Goal: Task Accomplishment & Management: Complete application form

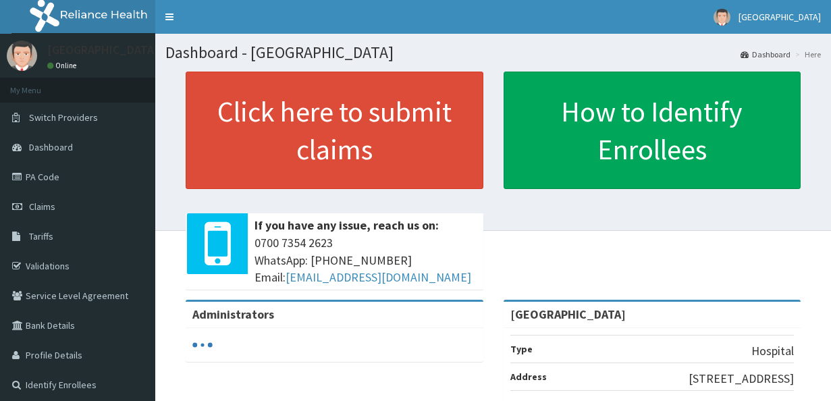
click at [61, 169] on link "PA Code" at bounding box center [77, 177] width 155 height 30
drag, startPoint x: 0, startPoint y: 0, endPoint x: 61, endPoint y: 169, distance: 179.5
click at [61, 169] on link "PA Code" at bounding box center [77, 177] width 155 height 30
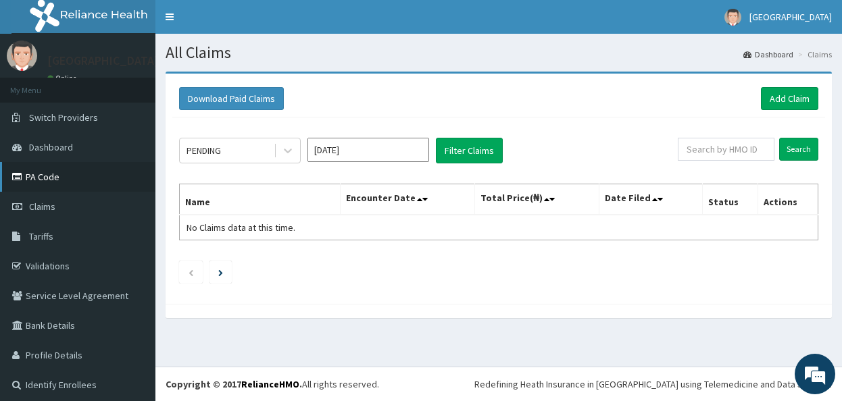
click at [45, 179] on link "PA Code" at bounding box center [77, 177] width 155 height 30
click at [774, 99] on link "Add Claim" at bounding box center [789, 98] width 57 height 23
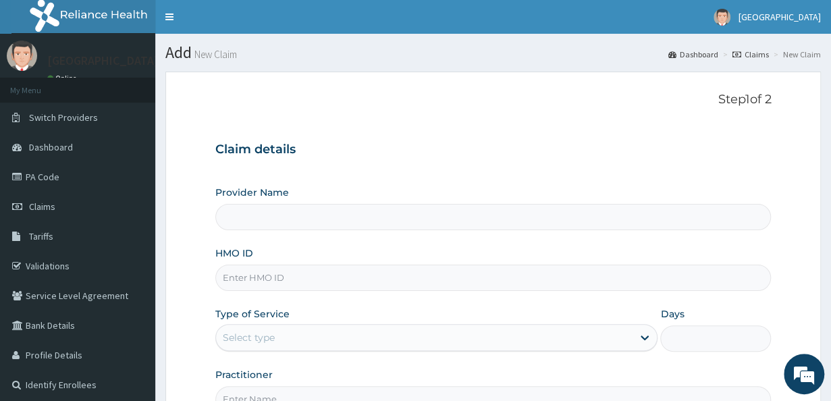
type input "[GEOGRAPHIC_DATA]"
click at [305, 275] on input "HMO ID" at bounding box center [493, 278] width 557 height 26
type input "SRH/10162/A"
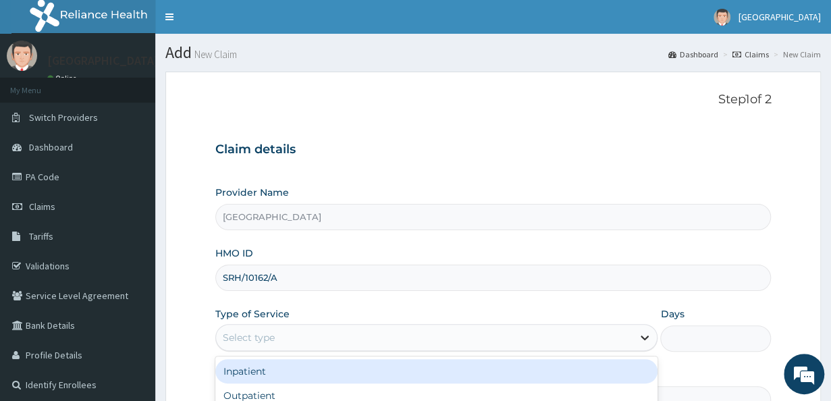
click at [644, 334] on icon at bounding box center [645, 338] width 14 height 14
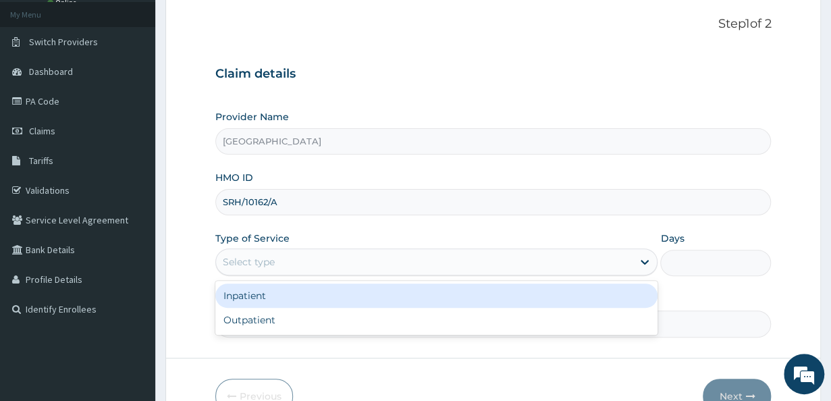
scroll to position [89, 0]
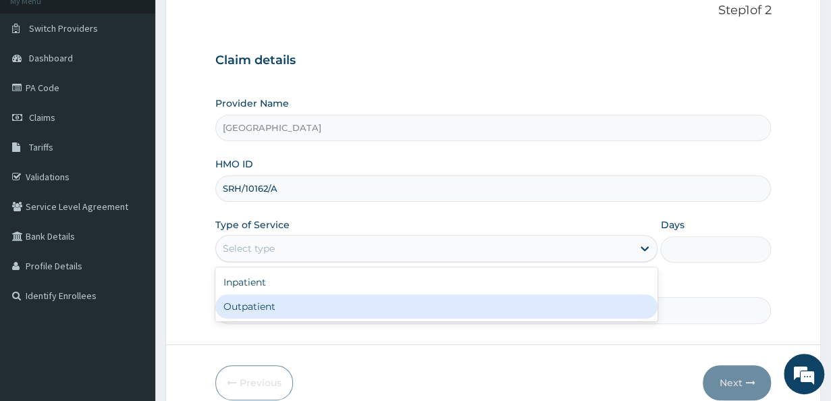
click at [470, 295] on div "Outpatient" at bounding box center [436, 307] width 443 height 24
type input "1"
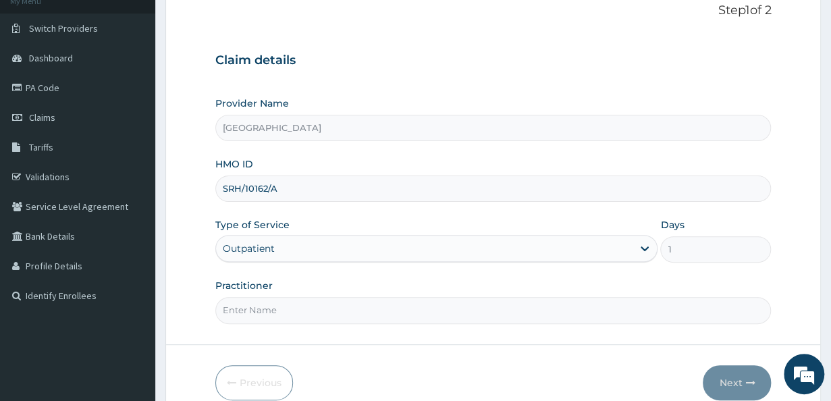
click at [563, 314] on input "Practitioner" at bounding box center [493, 310] width 557 height 26
type input "Dr. Sylvester"
click at [742, 376] on button "Next" at bounding box center [737, 382] width 68 height 35
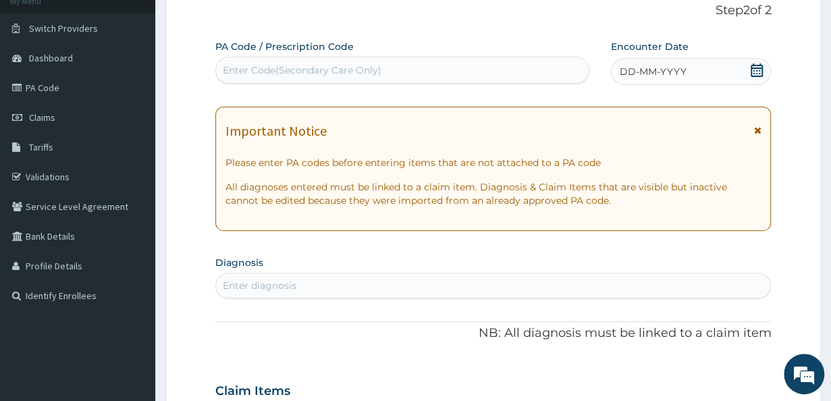
click at [466, 64] on div "Enter Code(Secondary Care Only)" at bounding box center [402, 70] width 373 height 22
paste input "PA/4FEEF9"
type input "PA/4FEEF9"
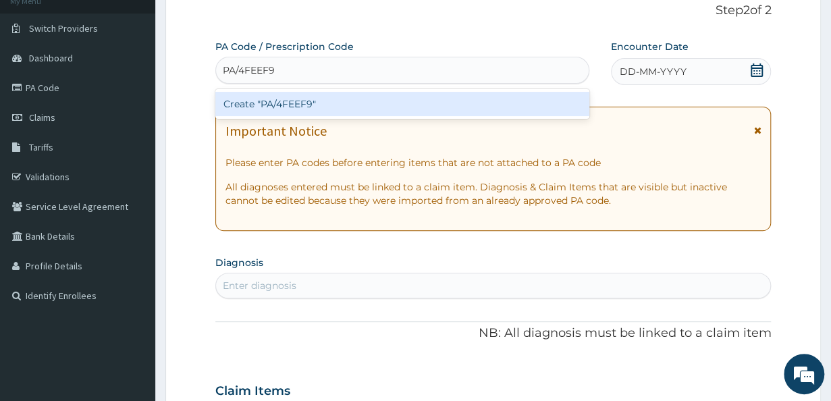
click at [307, 105] on div "Create "PA/4FEEF9"" at bounding box center [402, 104] width 374 height 24
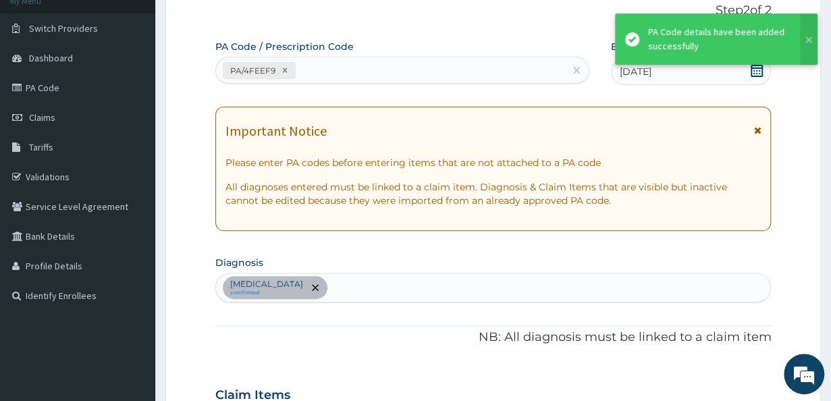
scroll to position [361, 0]
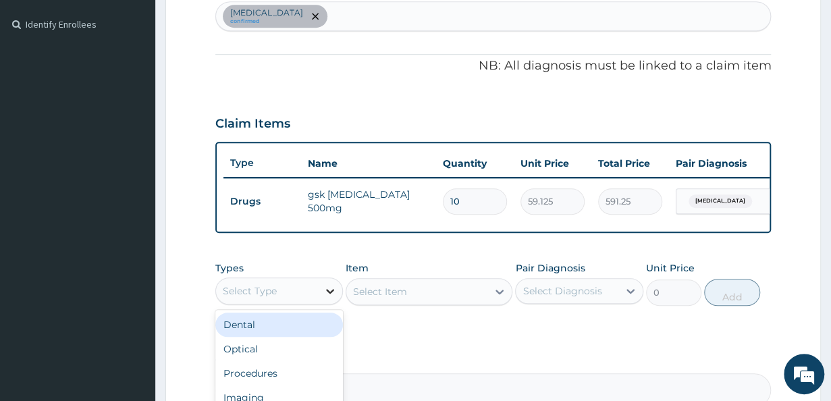
click at [334, 298] on icon at bounding box center [331, 291] width 14 height 14
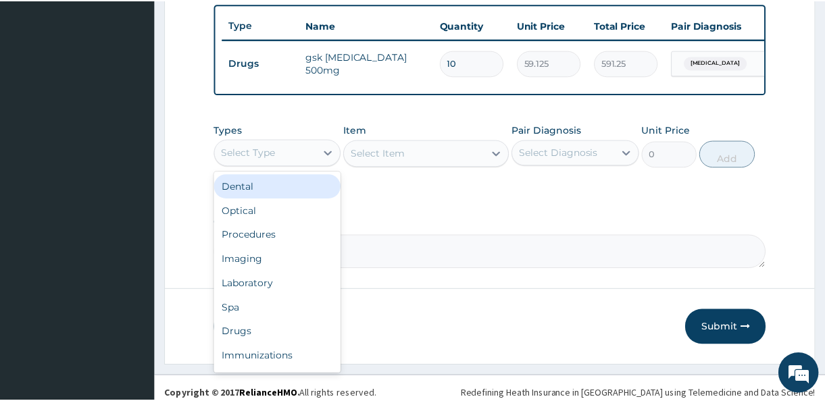
scroll to position [501, 0]
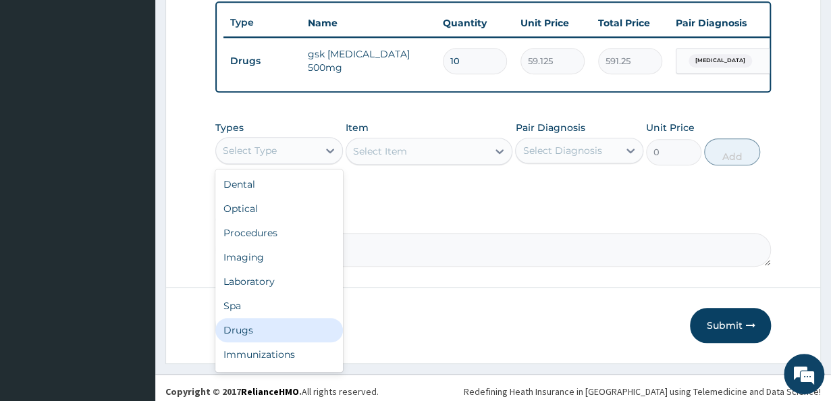
click at [292, 337] on div "Drugs" at bounding box center [279, 330] width 128 height 24
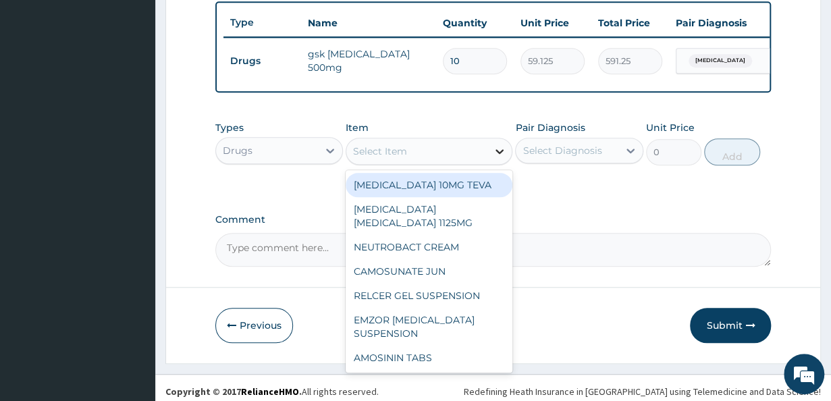
click at [504, 156] on icon at bounding box center [500, 152] width 14 height 14
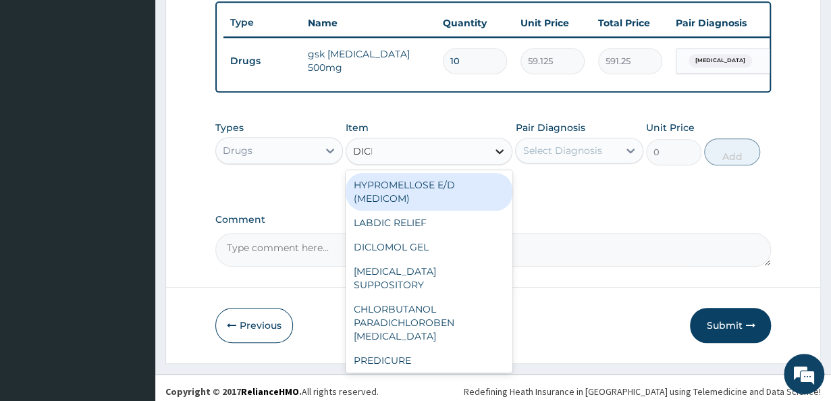
type input "DICLO"
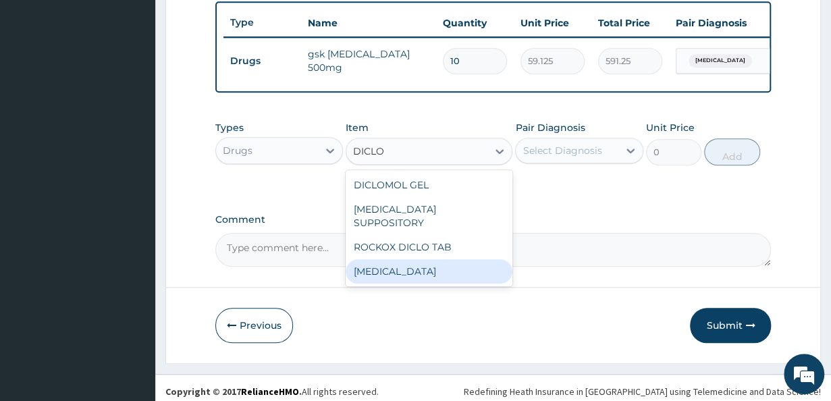
click at [425, 267] on div "[MEDICAL_DATA]" at bounding box center [429, 271] width 167 height 24
type input "591.25"
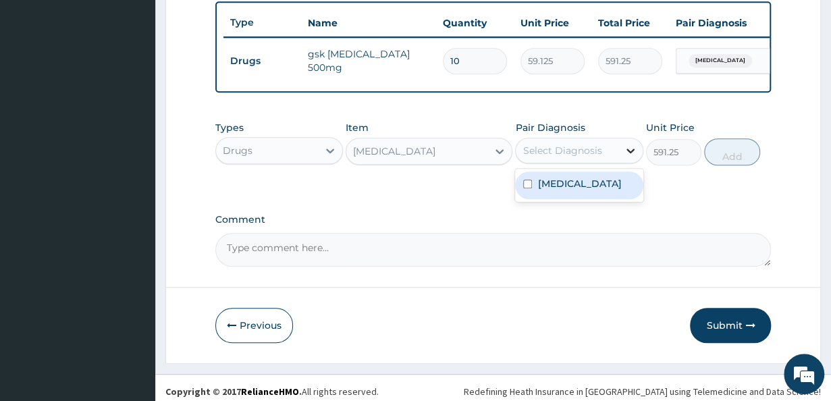
click at [635, 157] on icon at bounding box center [631, 151] width 14 height 14
click at [528, 188] on input "checkbox" at bounding box center [527, 184] width 9 height 9
checkbox input "true"
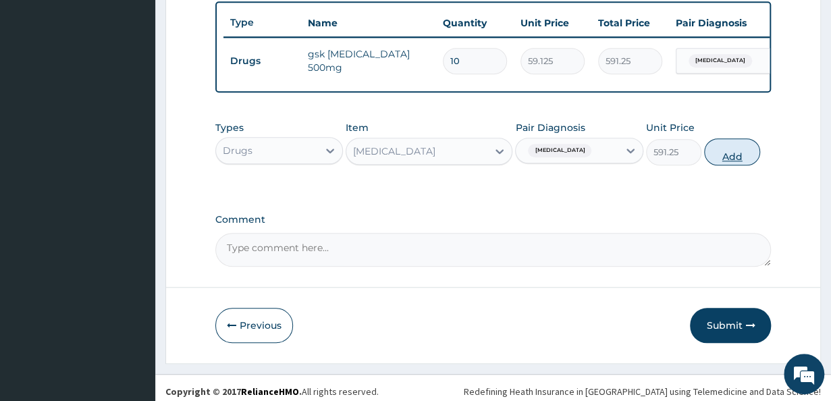
click at [736, 157] on button "Add" at bounding box center [732, 151] width 55 height 27
type input "0"
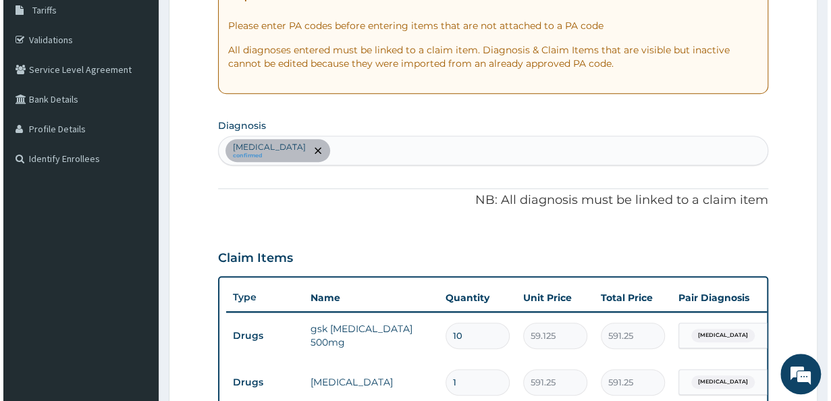
scroll to position [226, 0]
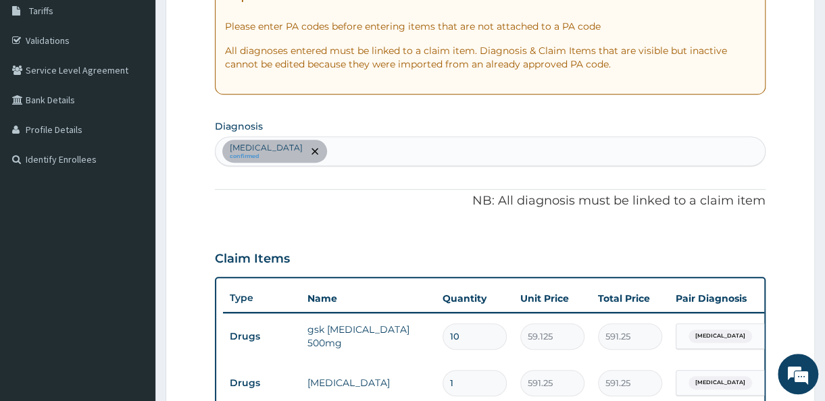
click at [382, 143] on div "Upper respiratory infection confirmed" at bounding box center [489, 151] width 549 height 28
type input "[MEDICAL_DATA]"
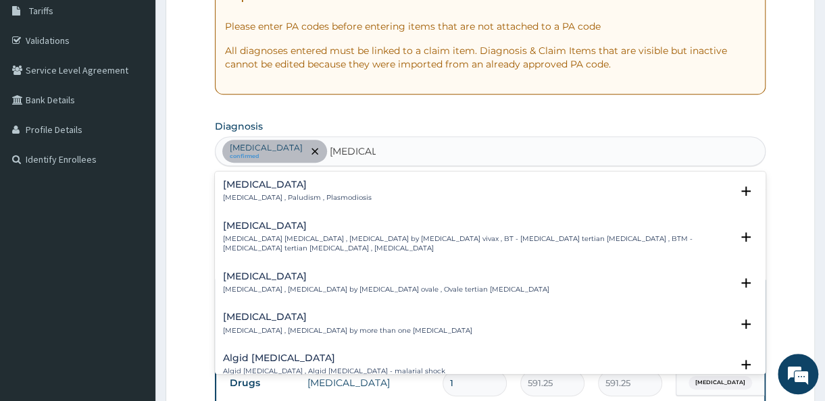
click at [277, 190] on div "[MEDICAL_DATA] [MEDICAL_DATA] , Paludism , Plasmodiosis" at bounding box center [297, 192] width 149 height 24
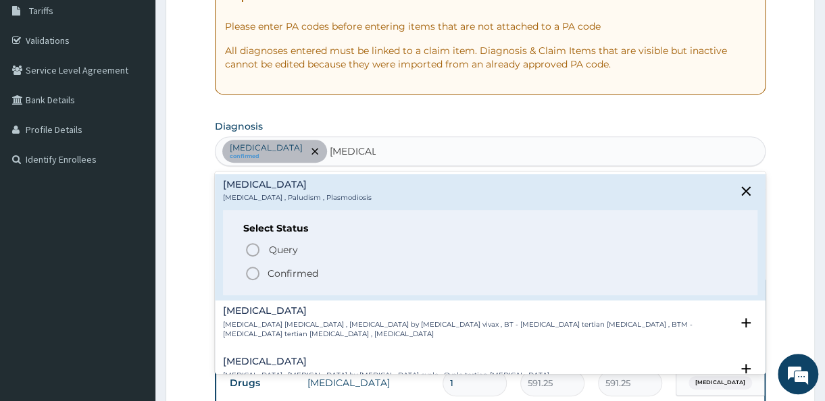
click at [255, 273] on icon "status option filled" at bounding box center [253, 273] width 16 height 16
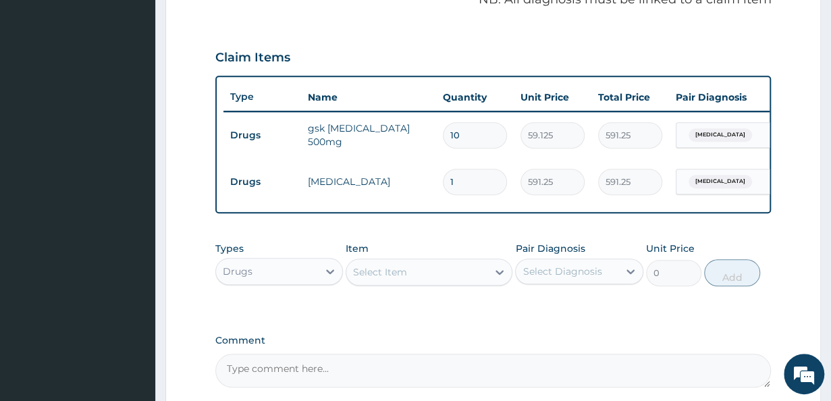
scroll to position [439, 0]
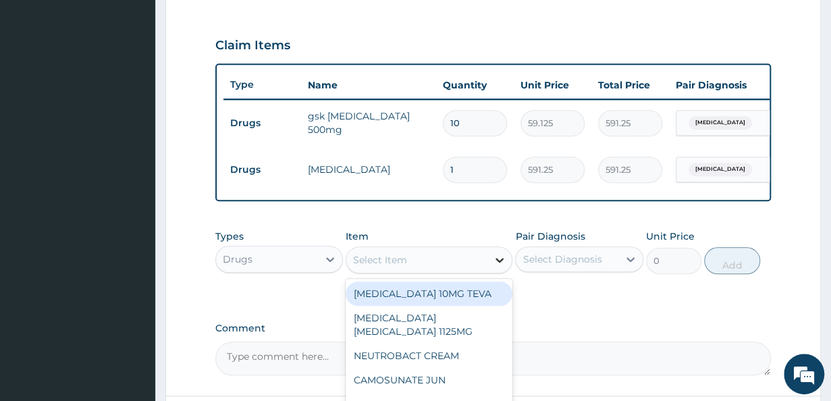
click at [509, 272] on div at bounding box center [500, 260] width 24 height 24
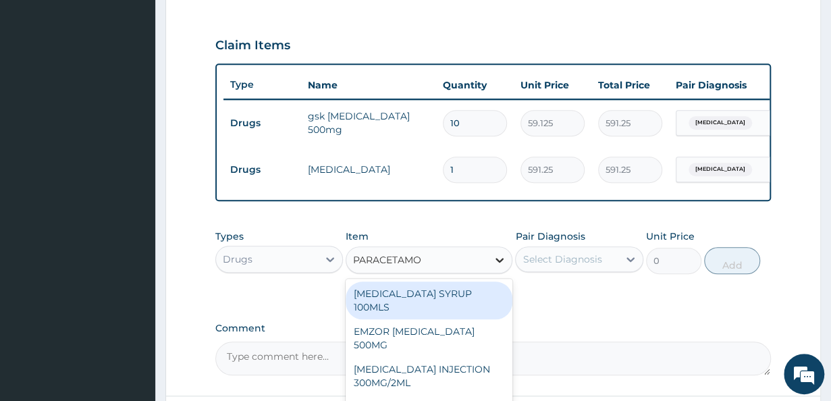
type input "PARACETAMOL"
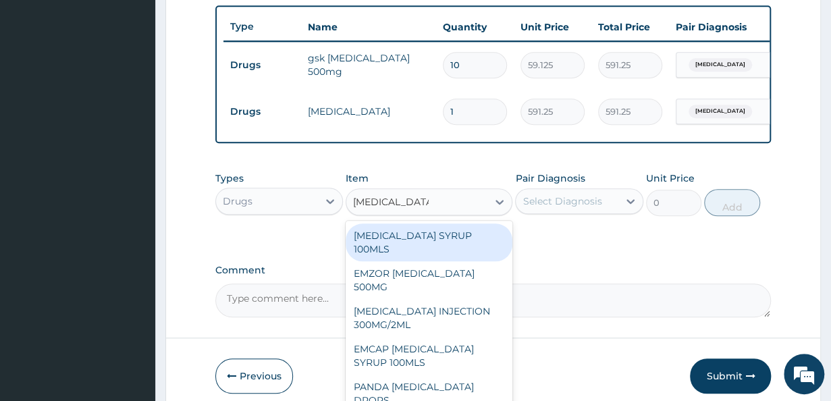
scroll to position [504, 0]
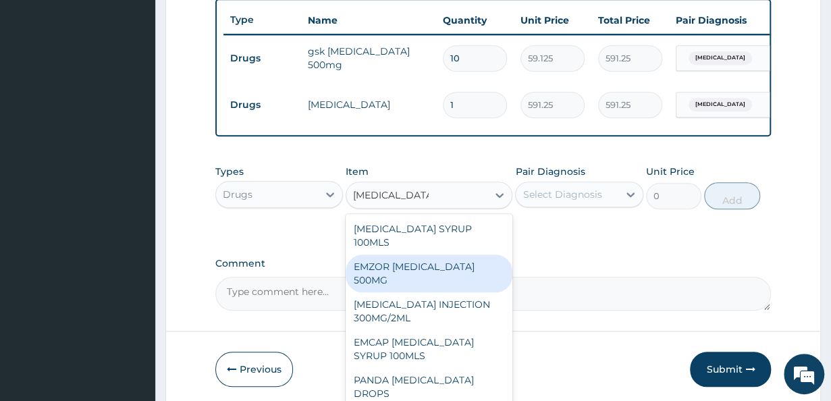
drag, startPoint x: 493, startPoint y: 270, endPoint x: 494, endPoint y: 263, distance: 6.9
click at [494, 263] on div "EMZOR [MEDICAL_DATA] 500MG" at bounding box center [429, 274] width 167 height 38
type input "23.64999961853027"
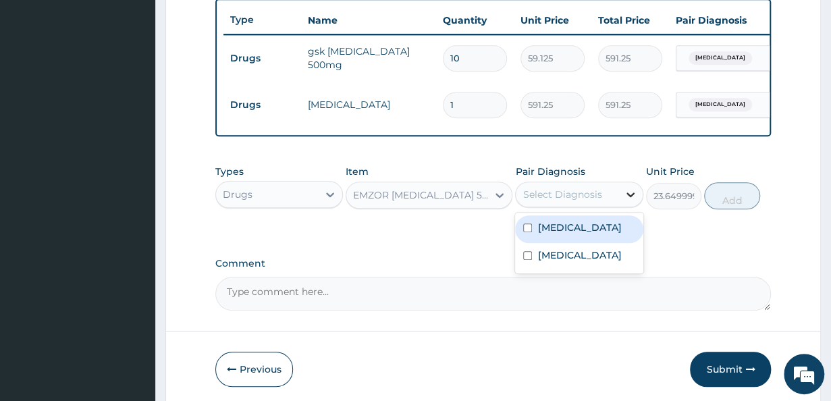
click at [634, 200] on icon at bounding box center [631, 195] width 14 height 14
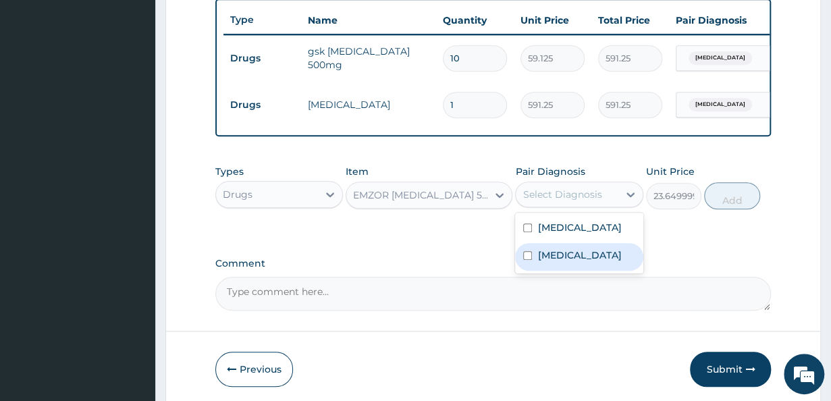
click at [526, 260] on input "checkbox" at bounding box center [527, 255] width 9 height 9
checkbox input "true"
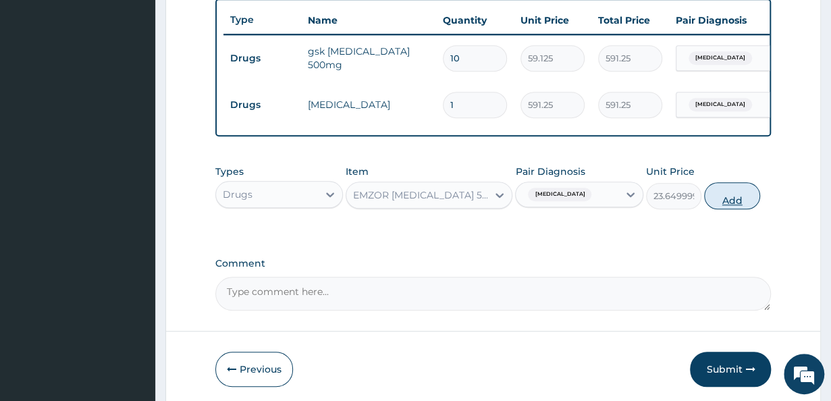
click at [751, 199] on button "Add" at bounding box center [732, 195] width 55 height 27
type input "0"
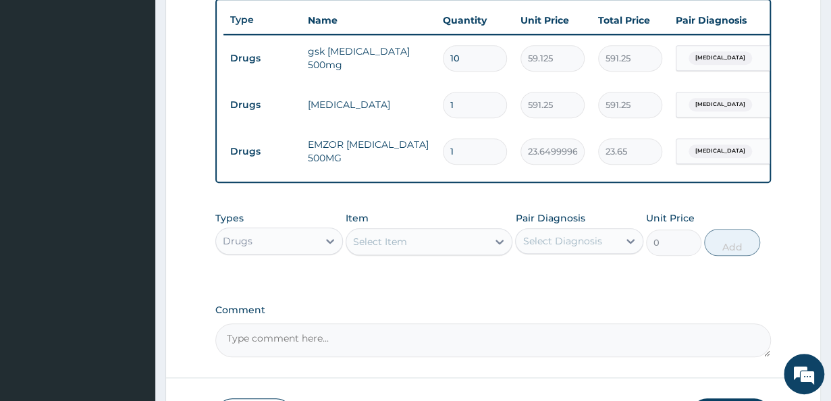
type input "18"
type input "425.70"
type input "18"
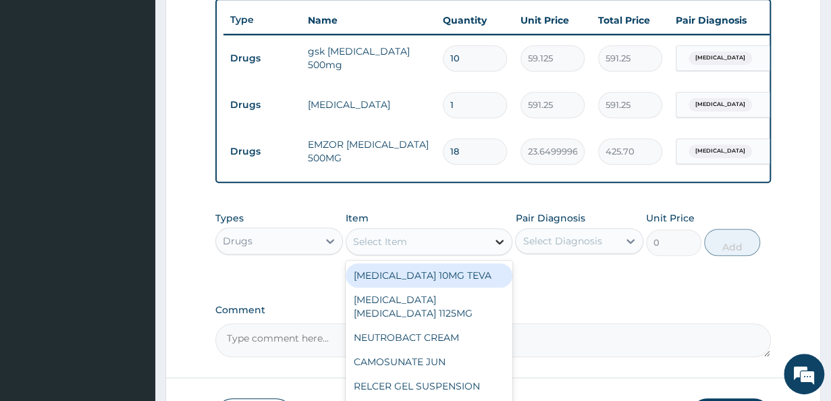
click at [507, 245] on icon at bounding box center [500, 242] width 14 height 14
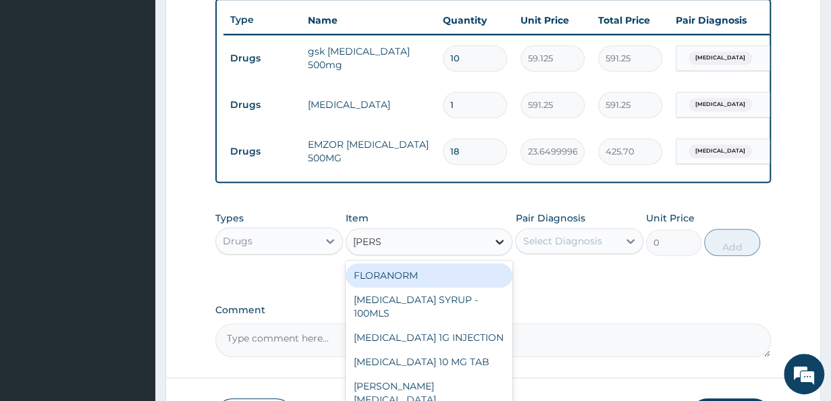
type input "LORAT"
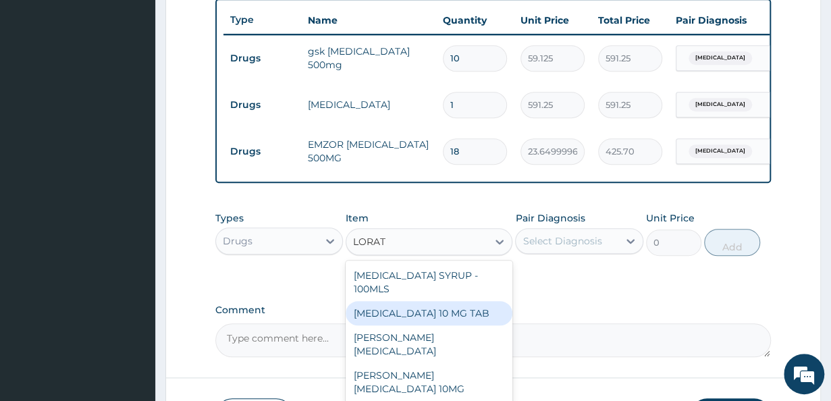
click at [457, 311] on div "[MEDICAL_DATA] 10 MG TAB" at bounding box center [429, 313] width 167 height 24
type input "59.125"
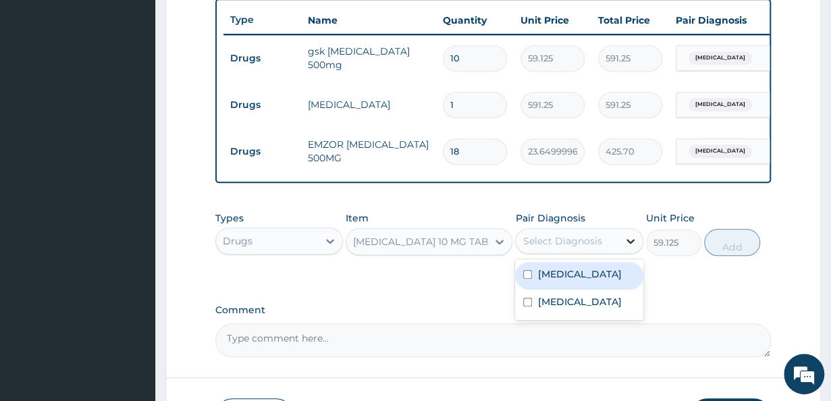
click at [630, 248] on icon at bounding box center [631, 241] width 14 height 14
click at [530, 279] on input "checkbox" at bounding box center [527, 274] width 9 height 9
checkbox input "true"
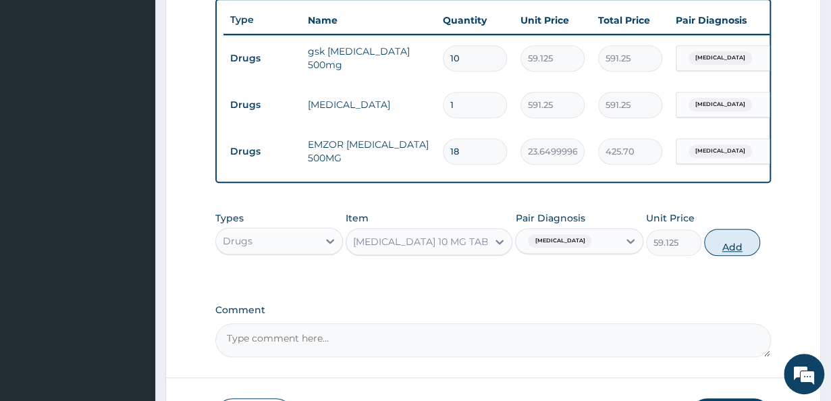
click at [752, 253] on button "Add" at bounding box center [732, 242] width 55 height 27
type input "0"
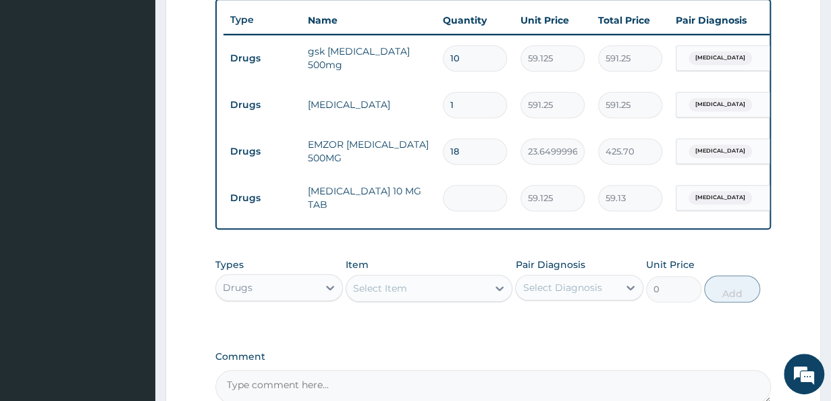
type input "0.00"
type input "6"
type input "354.75"
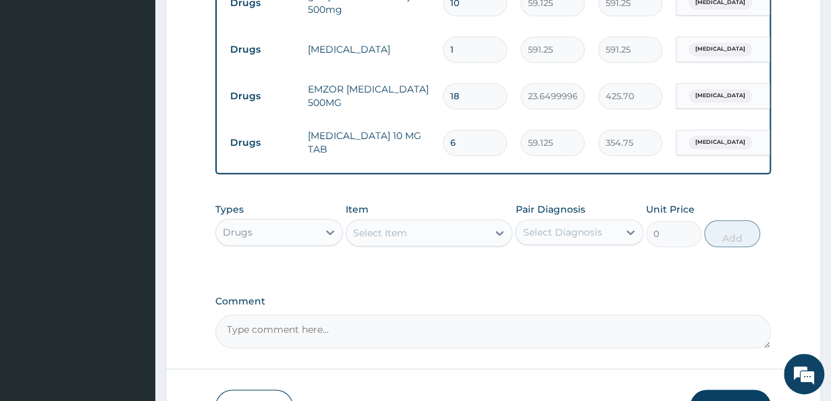
scroll to position [566, 0]
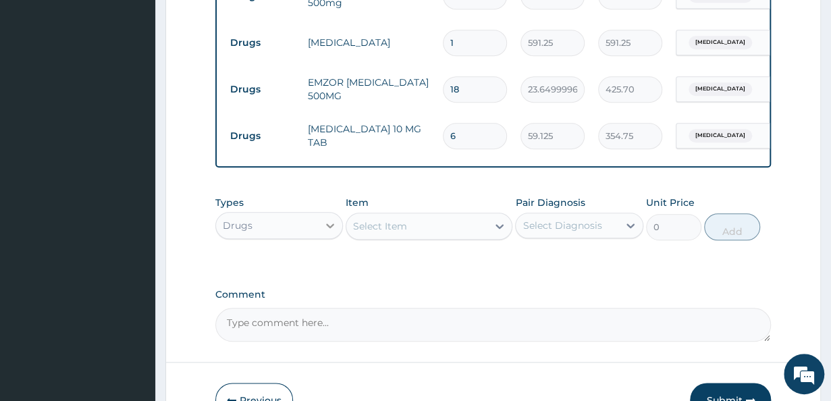
type input "6"
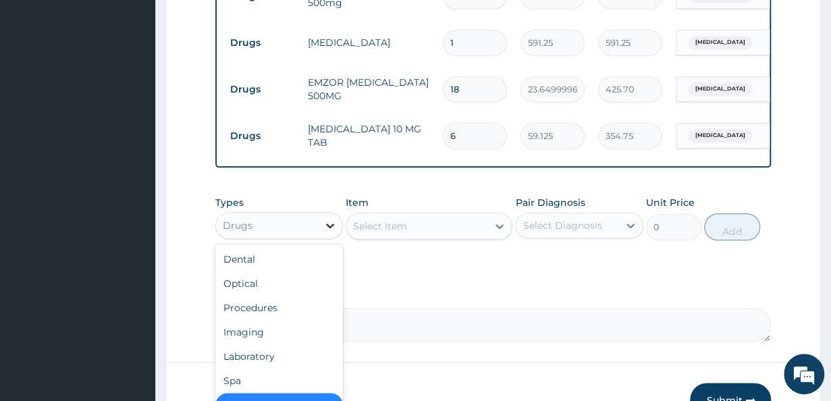
click at [332, 228] on icon at bounding box center [330, 226] width 8 height 5
click at [299, 314] on div "Procedures" at bounding box center [279, 308] width 128 height 24
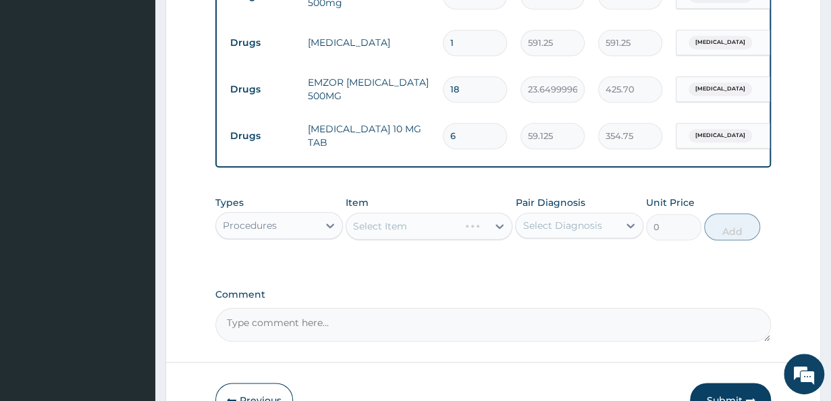
click at [502, 236] on div "Select Item" at bounding box center [429, 226] width 167 height 27
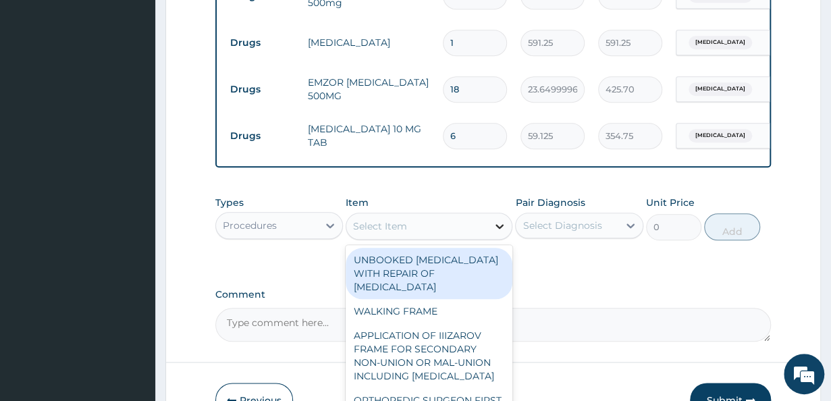
click at [503, 233] on icon at bounding box center [500, 227] width 14 height 14
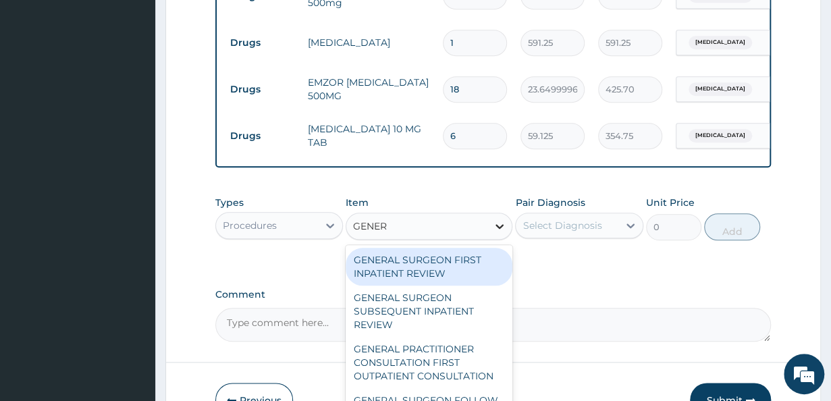
type input "GENERA"
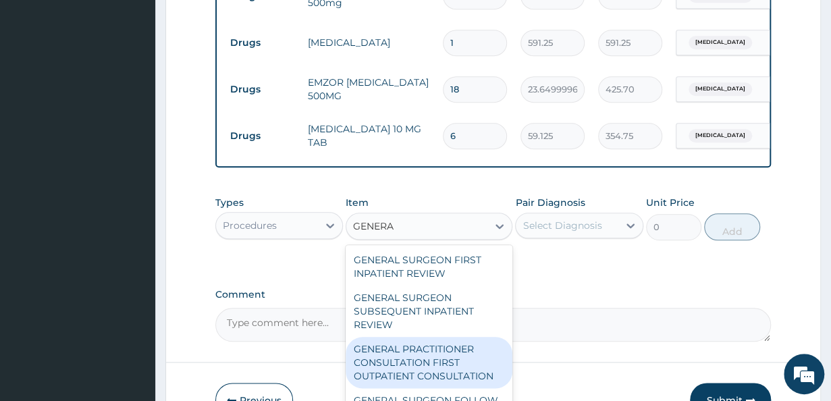
click at [429, 367] on div "GENERAL PRACTITIONER CONSULTATION FIRST OUTPATIENT CONSULTATION" at bounding box center [429, 362] width 167 height 51
type input "3547.5"
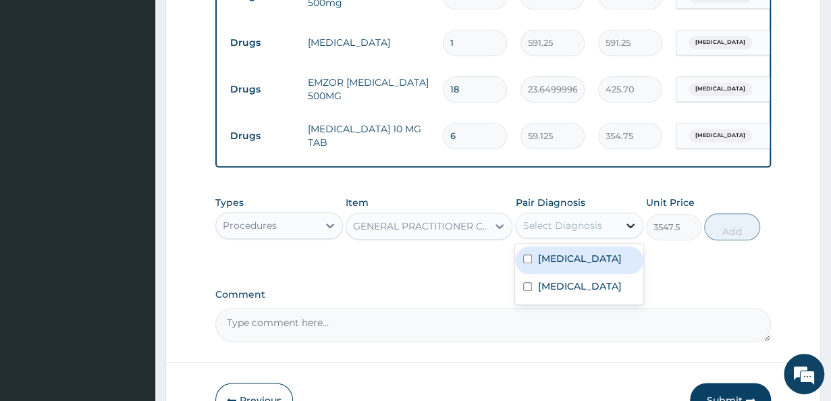
click at [628, 232] on icon at bounding box center [631, 226] width 14 height 14
click at [525, 263] on input "checkbox" at bounding box center [527, 259] width 9 height 9
checkbox input "true"
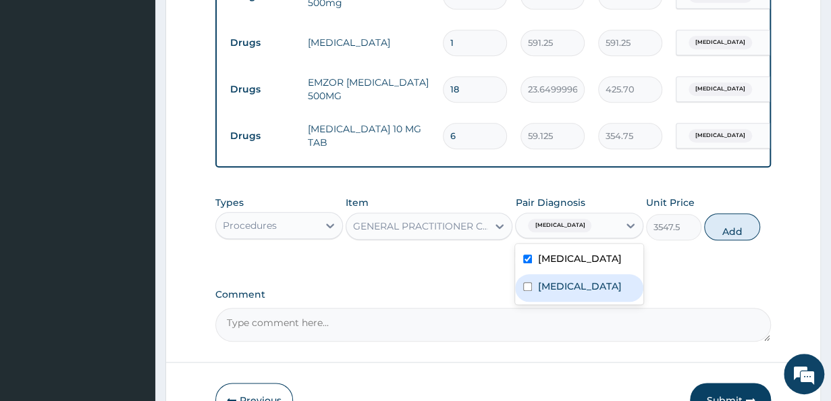
click at [524, 291] on input "checkbox" at bounding box center [527, 286] width 9 height 9
checkbox input "true"
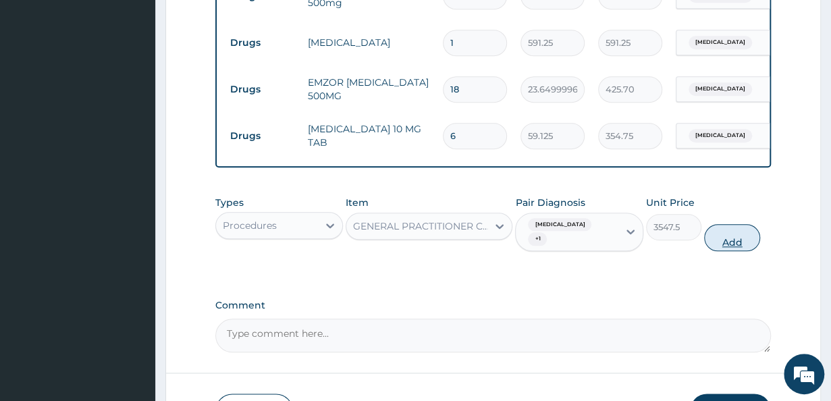
click at [739, 245] on button "Add" at bounding box center [732, 237] width 55 height 27
type input "0"
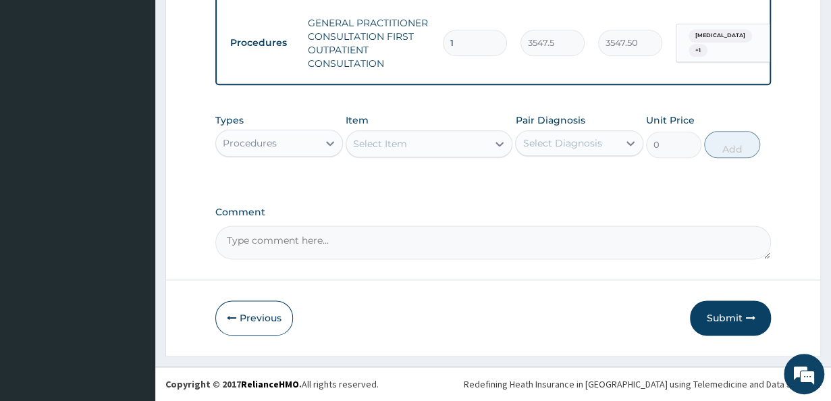
scroll to position [725, 0]
click at [715, 318] on button "Submit" at bounding box center [730, 318] width 81 height 35
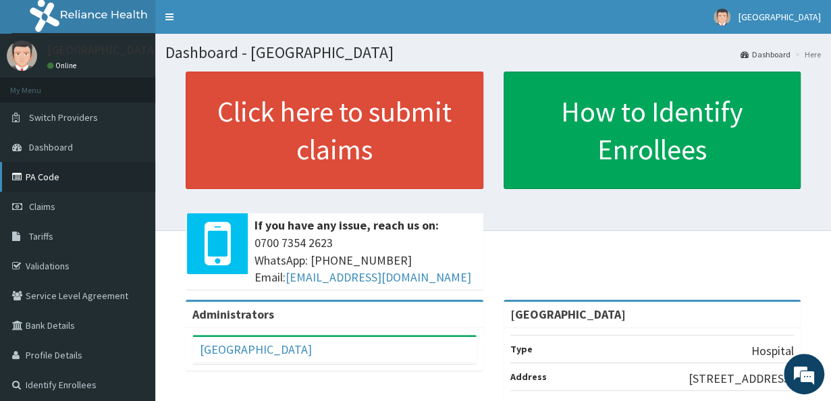
click at [18, 178] on icon at bounding box center [19, 176] width 14 height 9
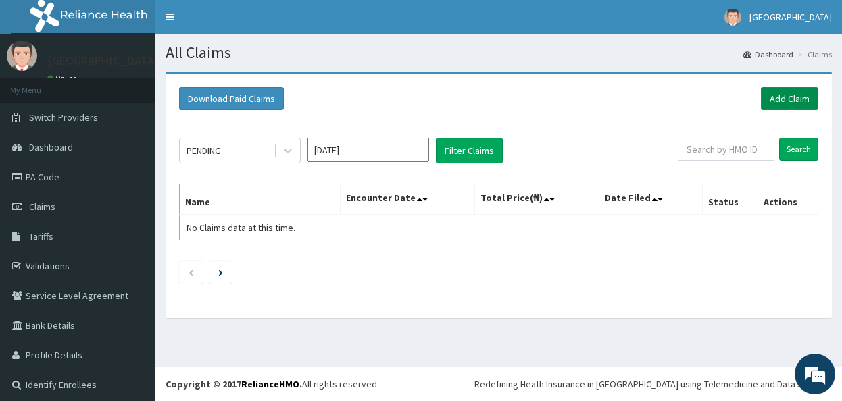
click at [777, 102] on link "Add Claim" at bounding box center [789, 98] width 57 height 23
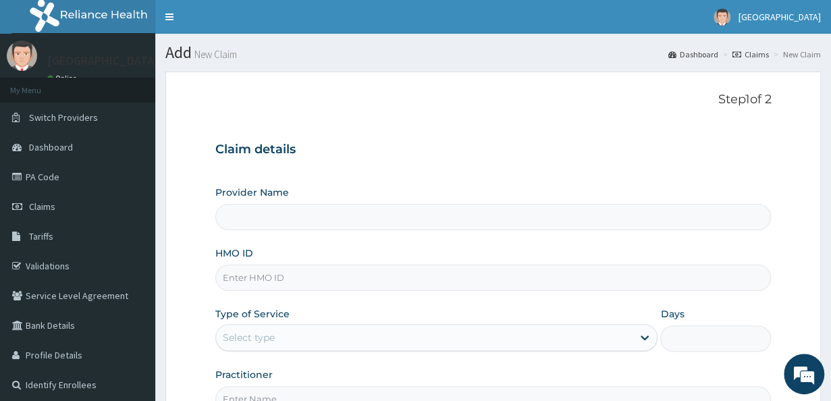
click at [379, 215] on input "Provider Name" at bounding box center [493, 217] width 557 height 26
type input "[GEOGRAPHIC_DATA]"
click at [271, 280] on input "HMO ID" at bounding box center [493, 278] width 557 height 26
type input "SRH/10162/A"
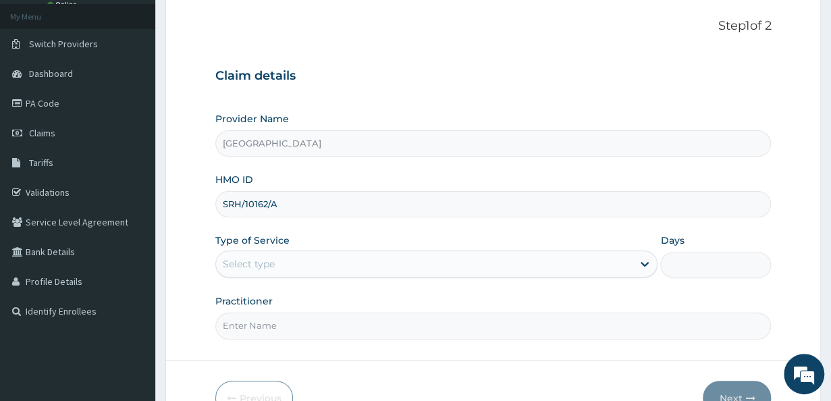
scroll to position [74, 0]
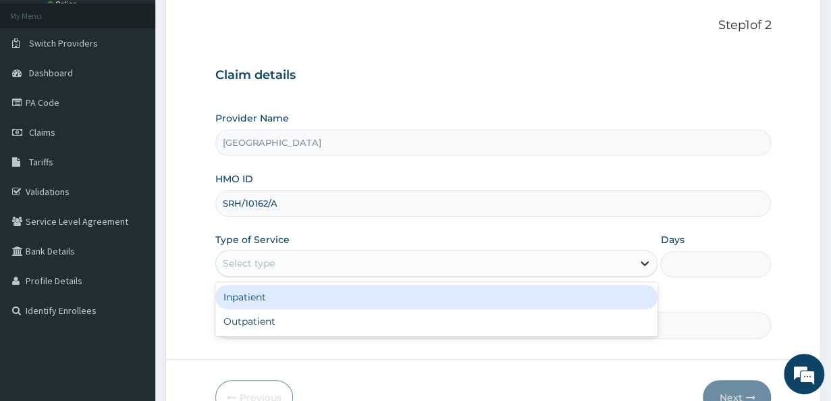
click at [650, 267] on icon at bounding box center [645, 264] width 14 height 14
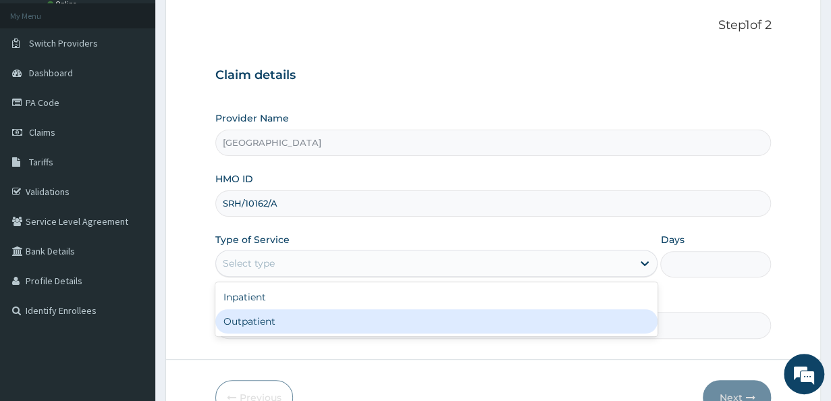
click at [496, 324] on div "Outpatient" at bounding box center [436, 321] width 443 height 24
type input "1"
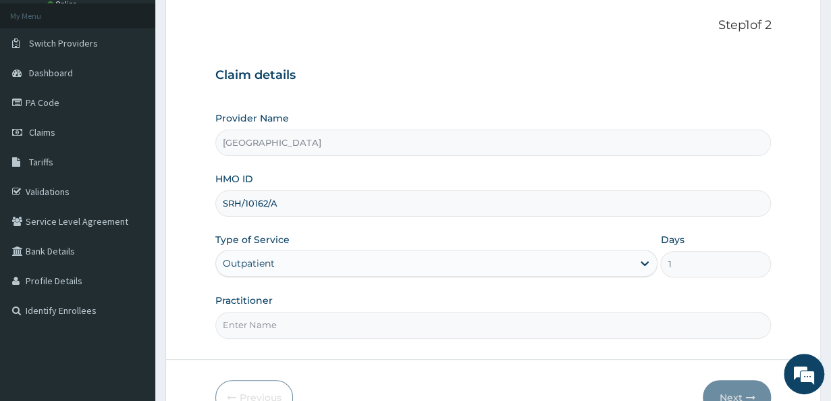
click at [463, 339] on form "Step 1 of 2 Claim details Provider Name Holy Family Hospital HMO ID SRH/10162/A…" at bounding box center [493, 216] width 656 height 438
click at [378, 331] on input "Practitioner" at bounding box center [493, 325] width 557 height 26
type input "[PERSON_NAME]"
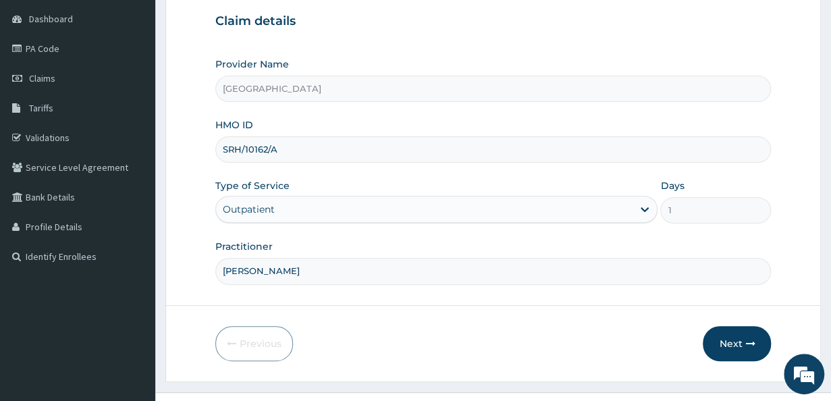
scroll to position [136, 0]
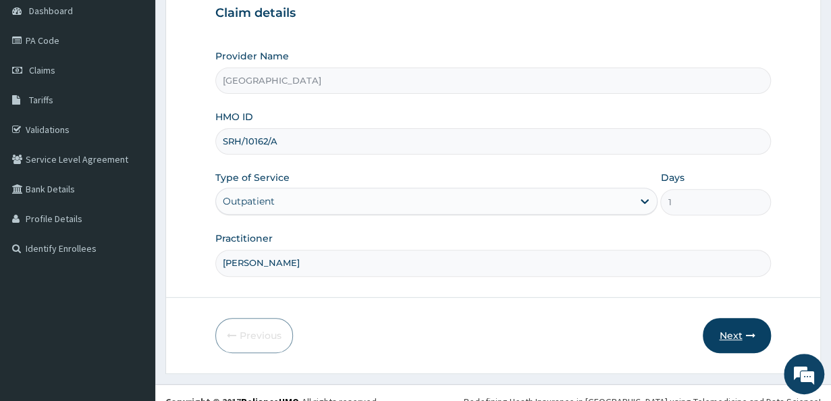
click at [754, 331] on icon "button" at bounding box center [750, 335] width 9 height 9
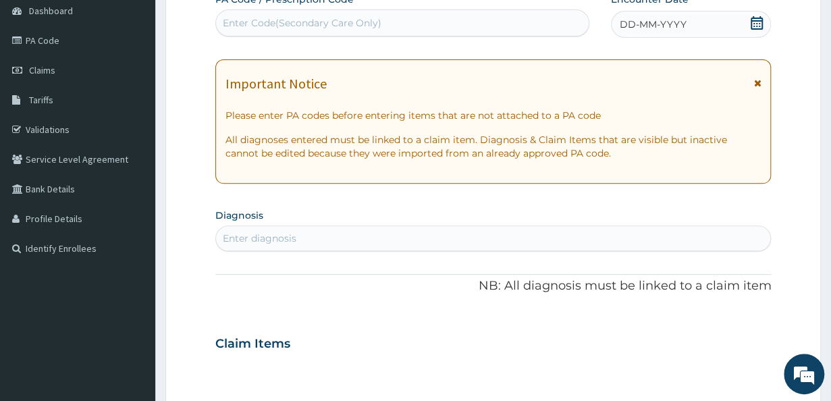
click at [642, 30] on span "DD-MM-YYYY" at bounding box center [653, 25] width 67 height 14
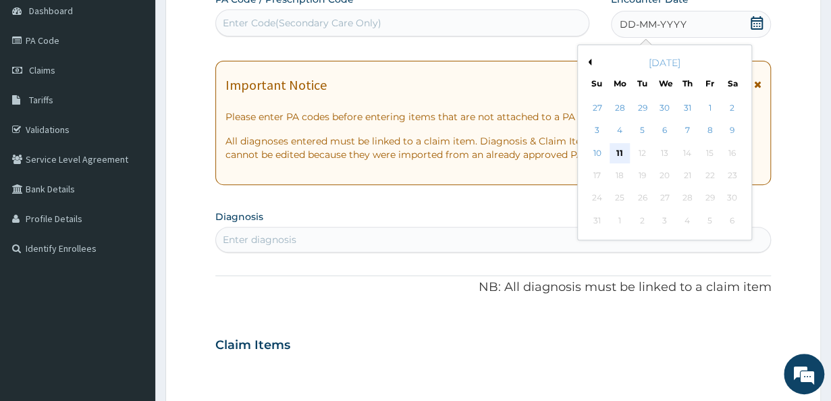
click at [619, 153] on div "11" at bounding box center [620, 153] width 20 height 20
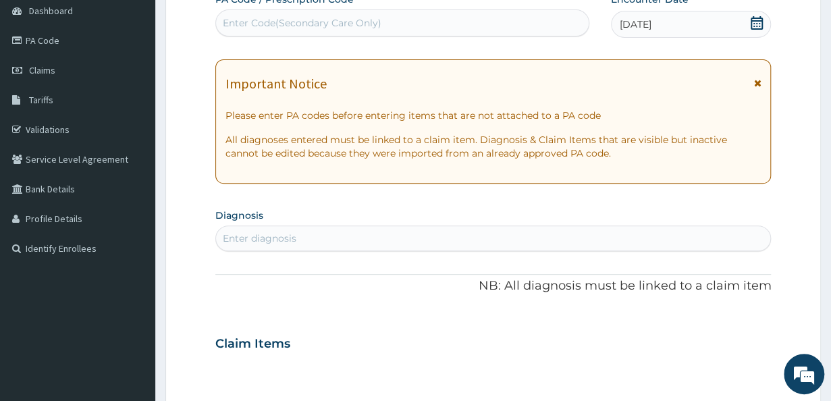
click at [416, 236] on div "Enter diagnosis" at bounding box center [493, 239] width 555 height 22
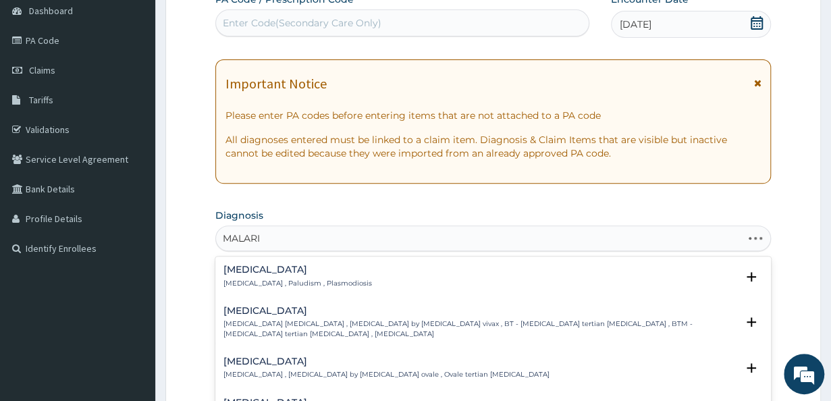
type input "[MEDICAL_DATA]"
click at [343, 288] on div "[MEDICAL_DATA] [MEDICAL_DATA] , Paludism , Plasmodiosis Select Status Query Que…" at bounding box center [494, 280] width 540 height 30
click at [312, 276] on div "[MEDICAL_DATA] [MEDICAL_DATA] , Paludism , Plasmodiosis" at bounding box center [298, 277] width 149 height 24
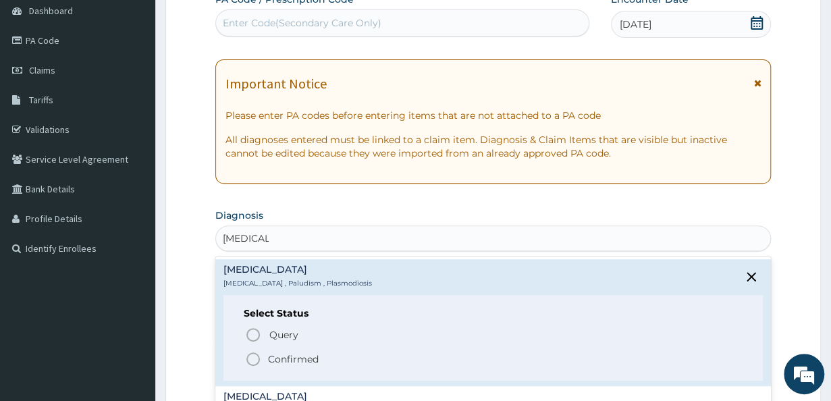
click at [251, 357] on icon "status option filled" at bounding box center [253, 359] width 16 height 16
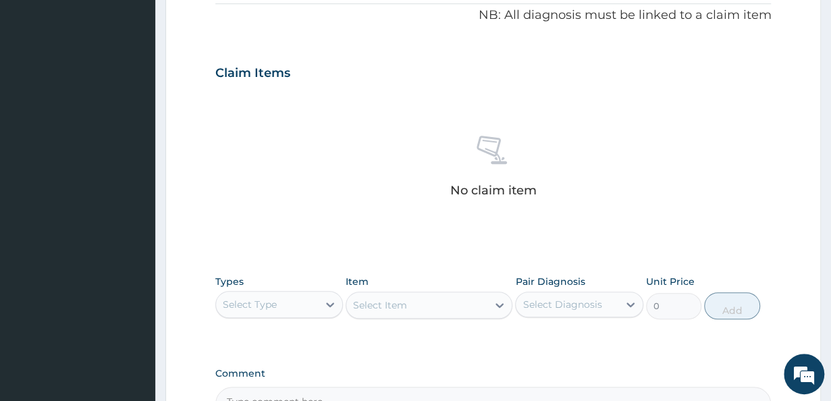
scroll to position [416, 0]
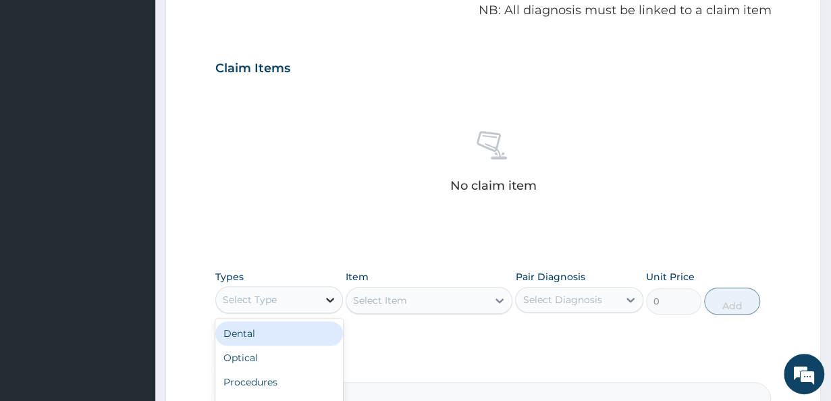
click at [334, 299] on icon at bounding box center [331, 300] width 14 height 14
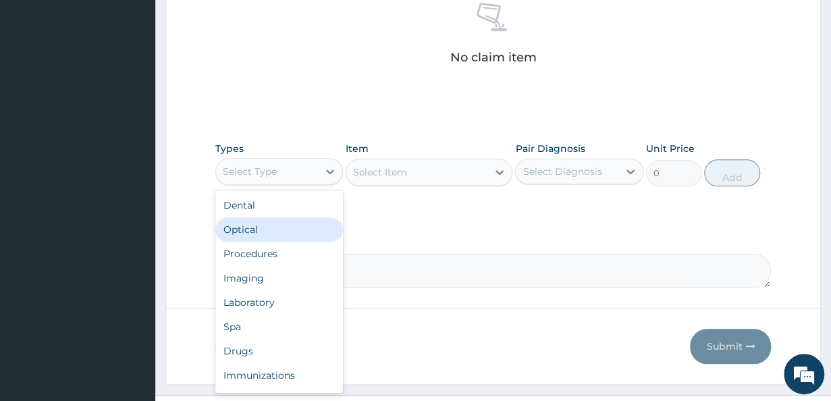
scroll to position [561, 0]
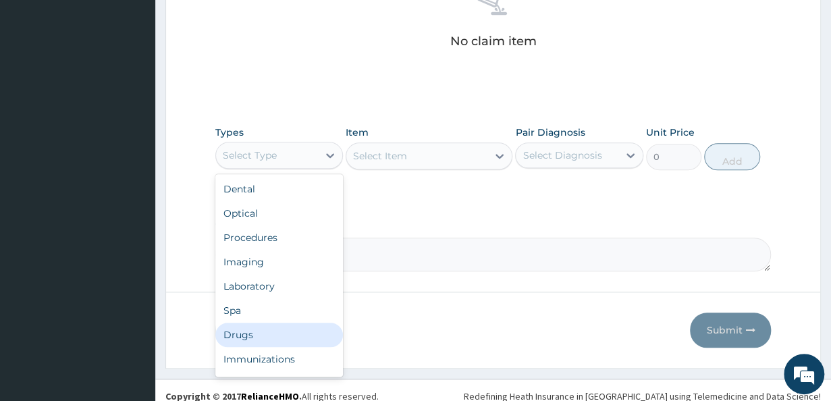
click at [267, 329] on div "Drugs" at bounding box center [279, 335] width 128 height 24
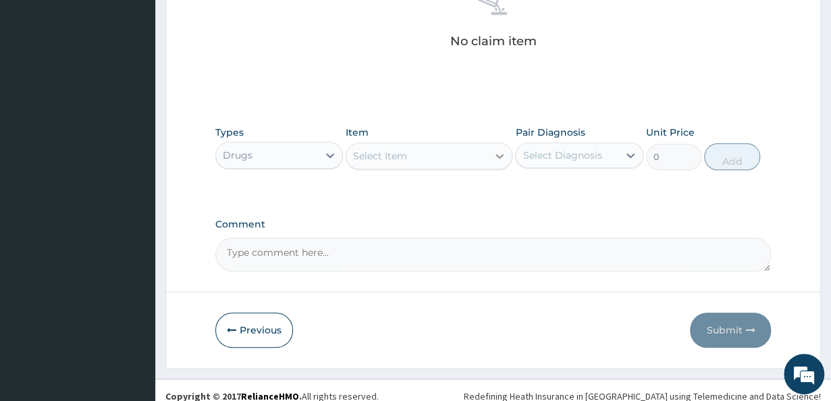
click at [500, 154] on icon at bounding box center [500, 156] width 14 height 14
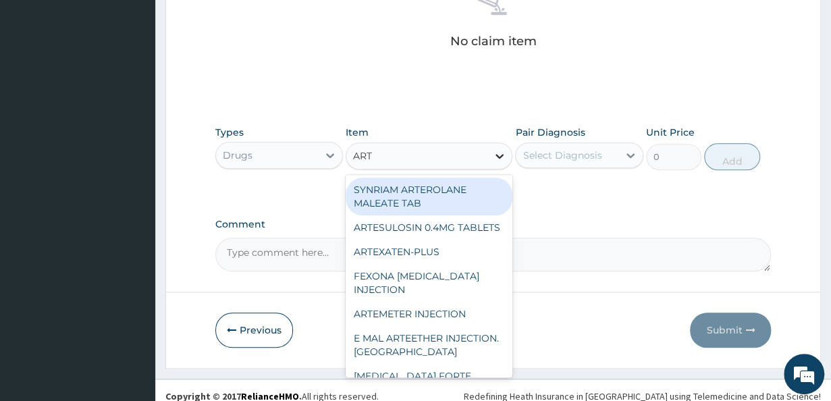
type input "ARTE"
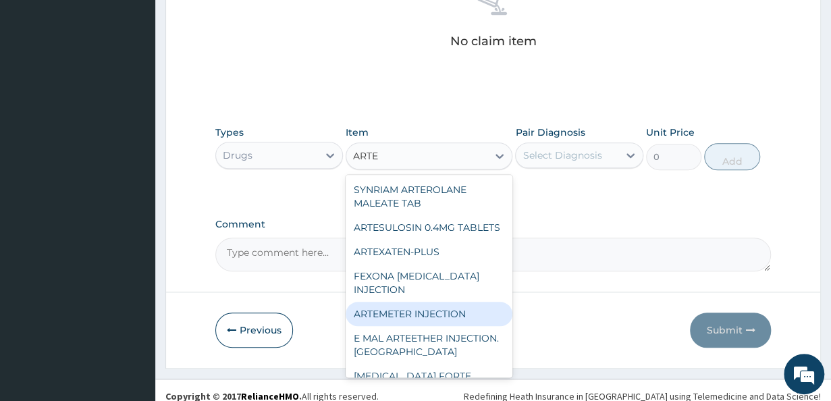
click at [455, 326] on div "ARTEMETER INJECTION" at bounding box center [429, 314] width 167 height 24
type input "946"
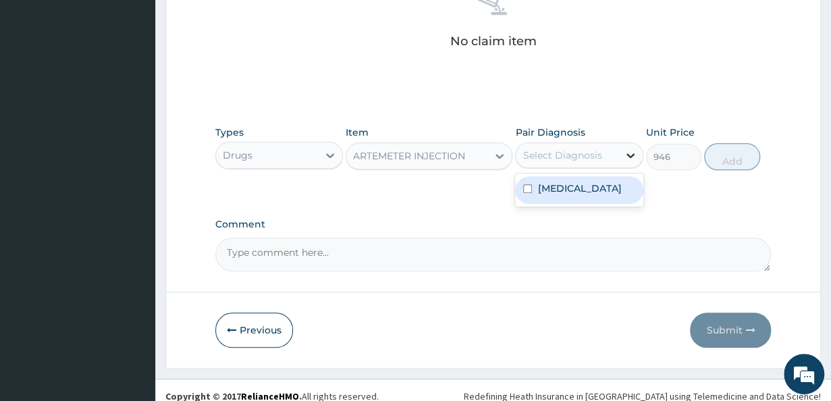
click at [632, 155] on icon at bounding box center [631, 155] width 8 height 5
click at [522, 187] on div "[MEDICAL_DATA]" at bounding box center [579, 190] width 128 height 28
checkbox input "true"
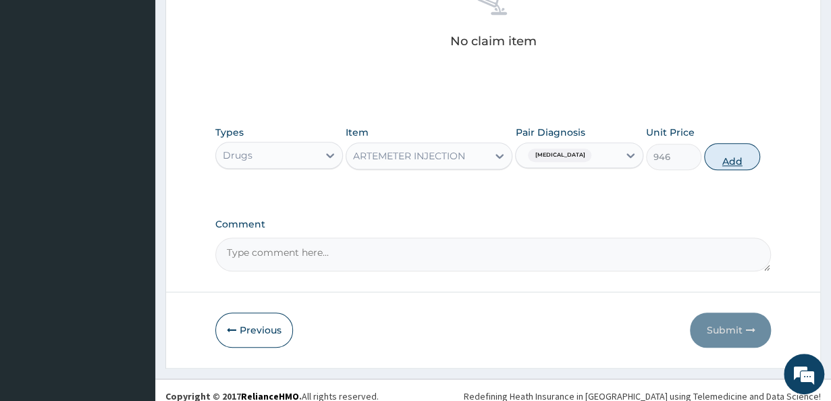
click at [740, 157] on button "Add" at bounding box center [732, 156] width 55 height 27
type input "0"
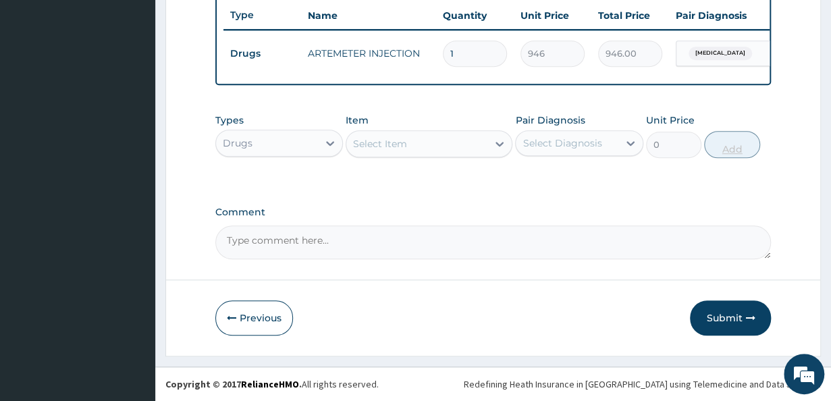
scroll to position [517, 0]
type input "0.00"
type input "3"
type input "2838.00"
type input "3"
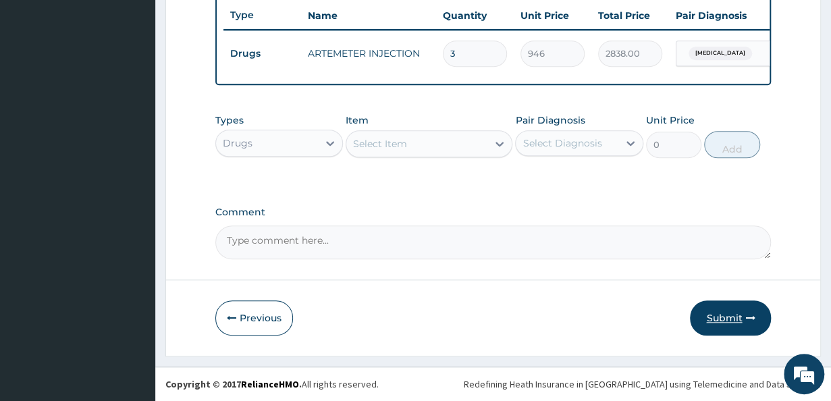
click at [727, 319] on button "Submit" at bounding box center [730, 318] width 81 height 35
